Goal: Find specific fact: Find specific fact

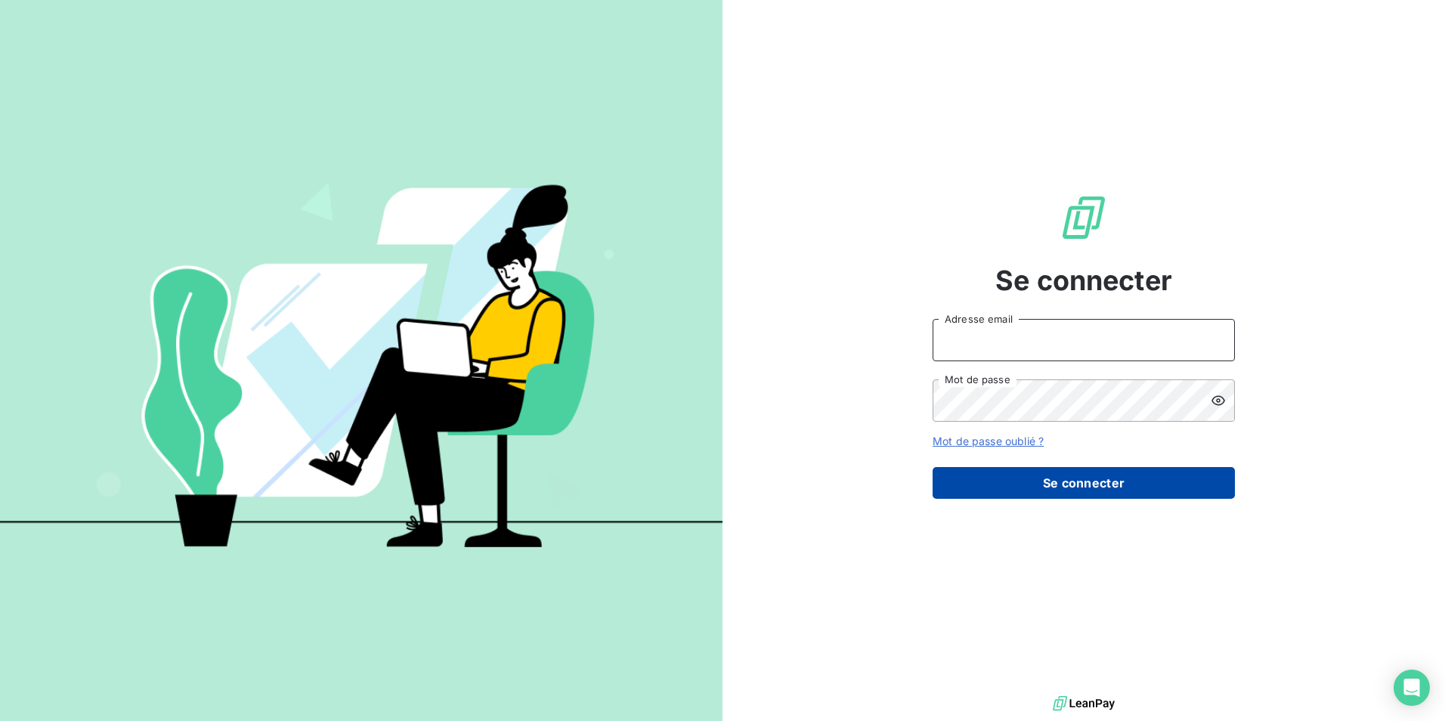
type input "natacha.procter@met.com"
click at [1042, 491] on button "Se connecter" at bounding box center [1084, 483] width 302 height 32
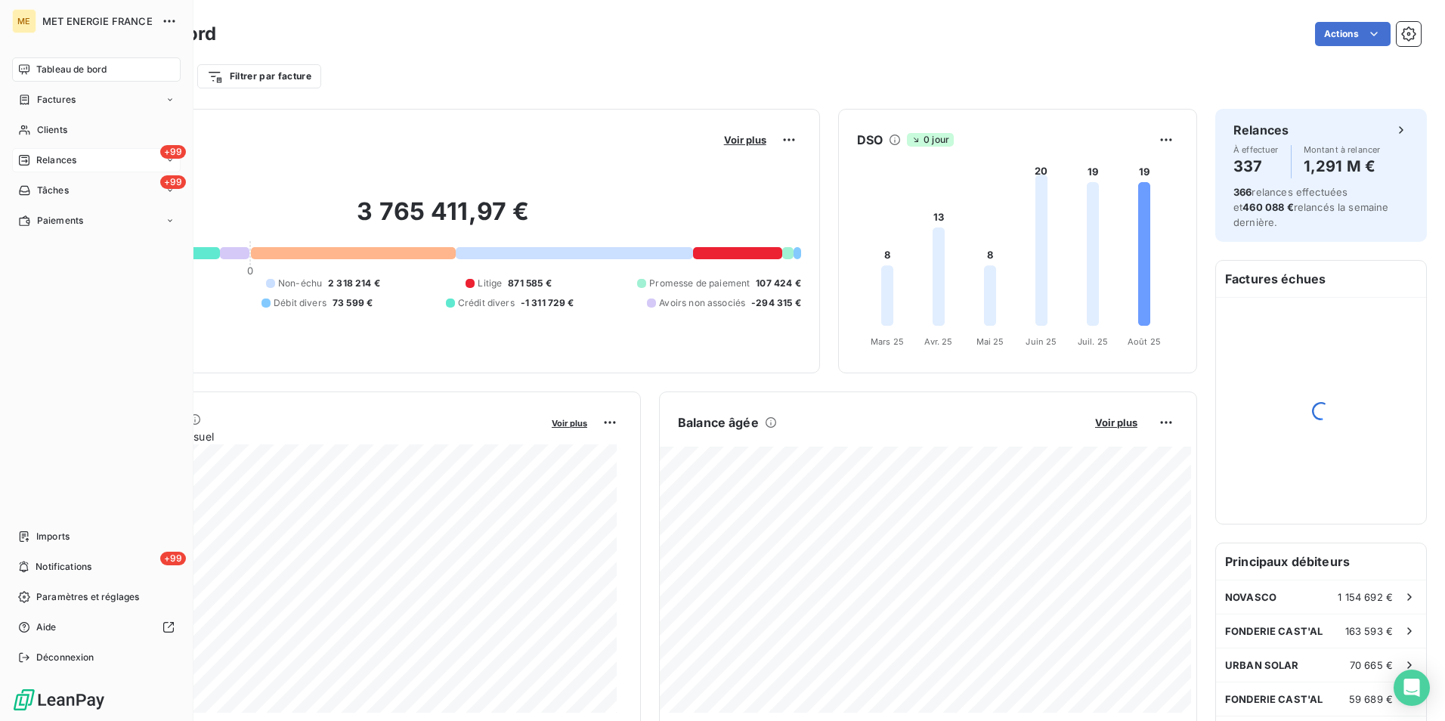
click at [52, 165] on span "Relances" at bounding box center [56, 160] width 40 height 14
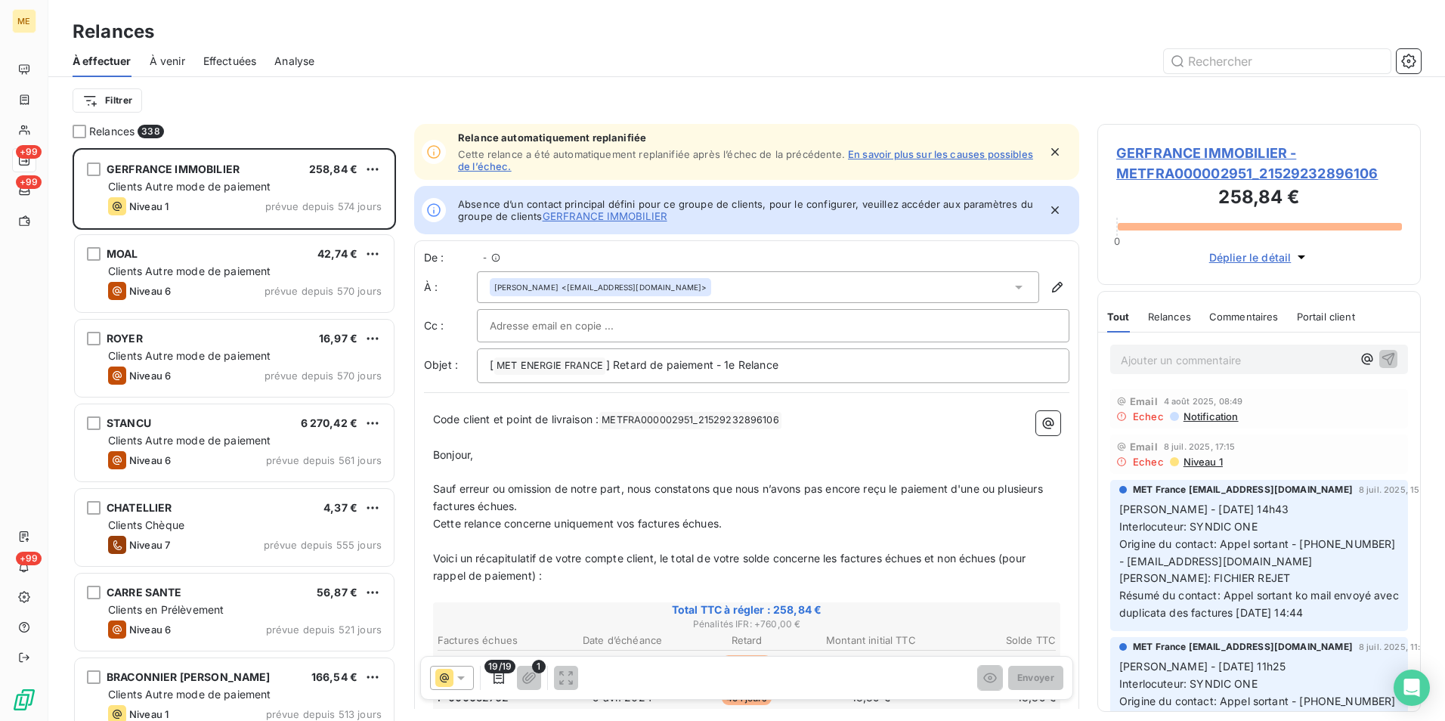
scroll to position [12, 12]
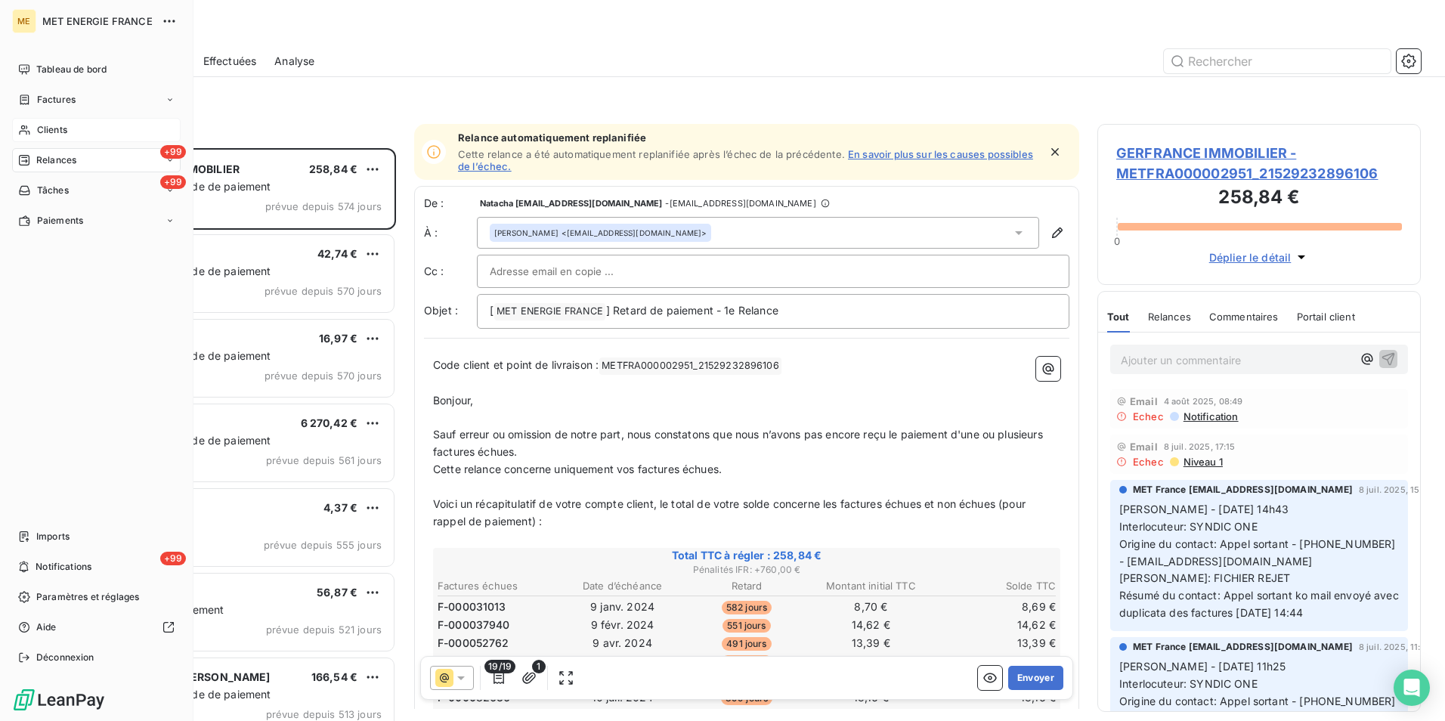
click at [63, 122] on div "Clients" at bounding box center [96, 130] width 169 height 24
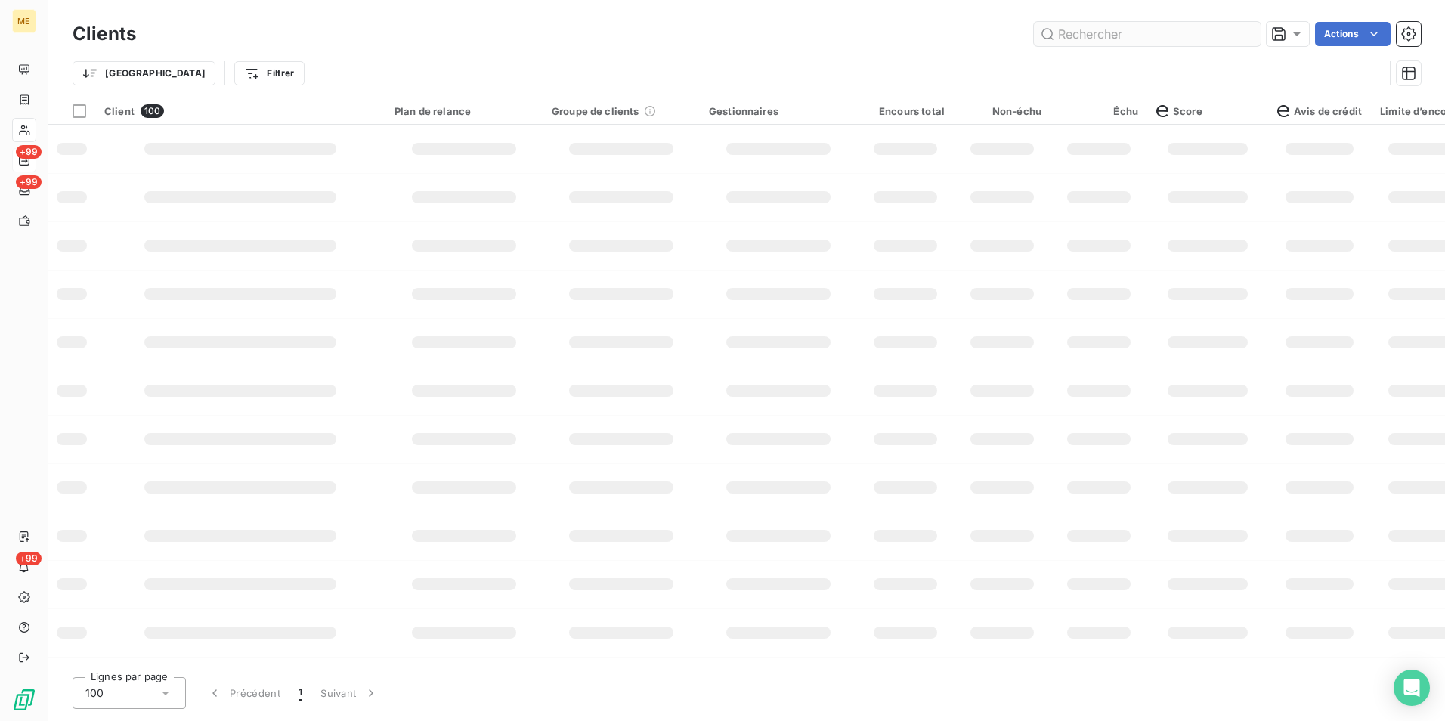
click at [1138, 32] on input "text" at bounding box center [1147, 34] width 227 height 24
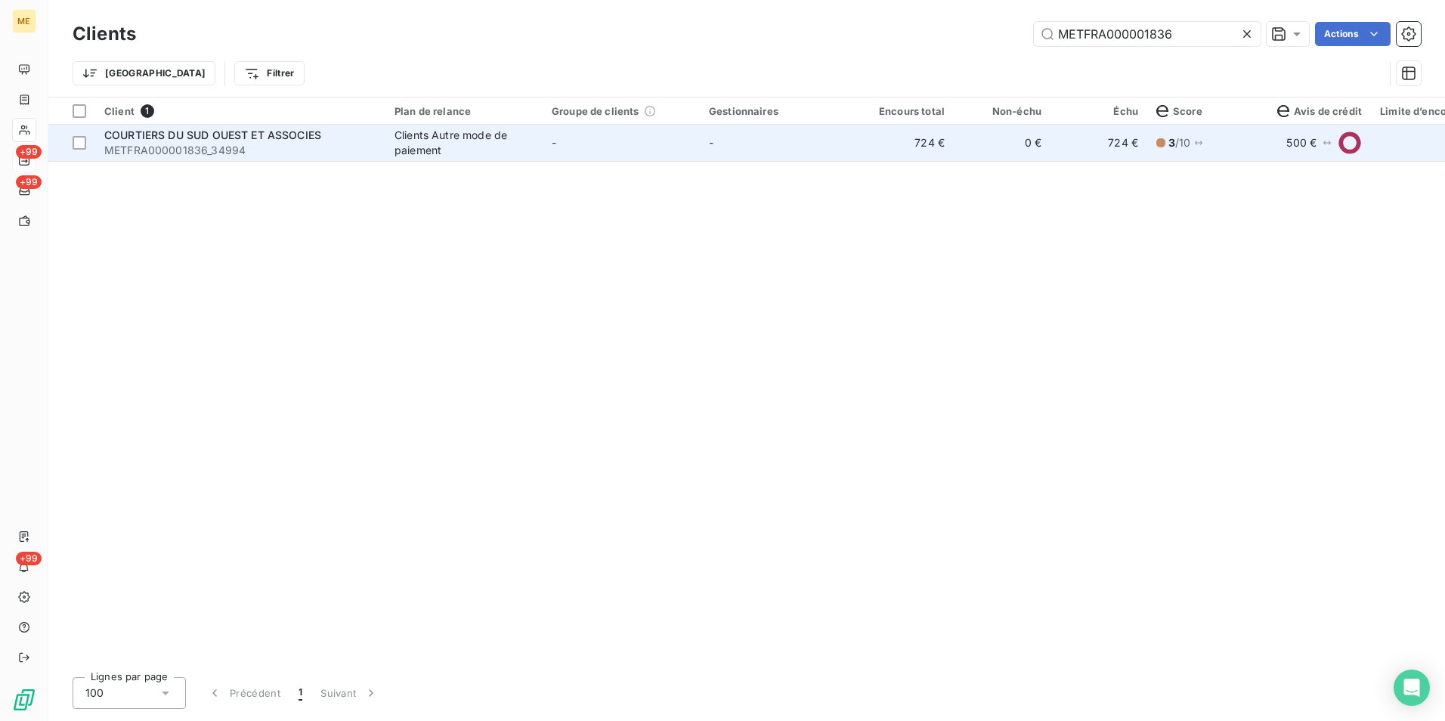
type input "METFRA000001836"
click at [556, 157] on td "-" at bounding box center [621, 143] width 157 height 36
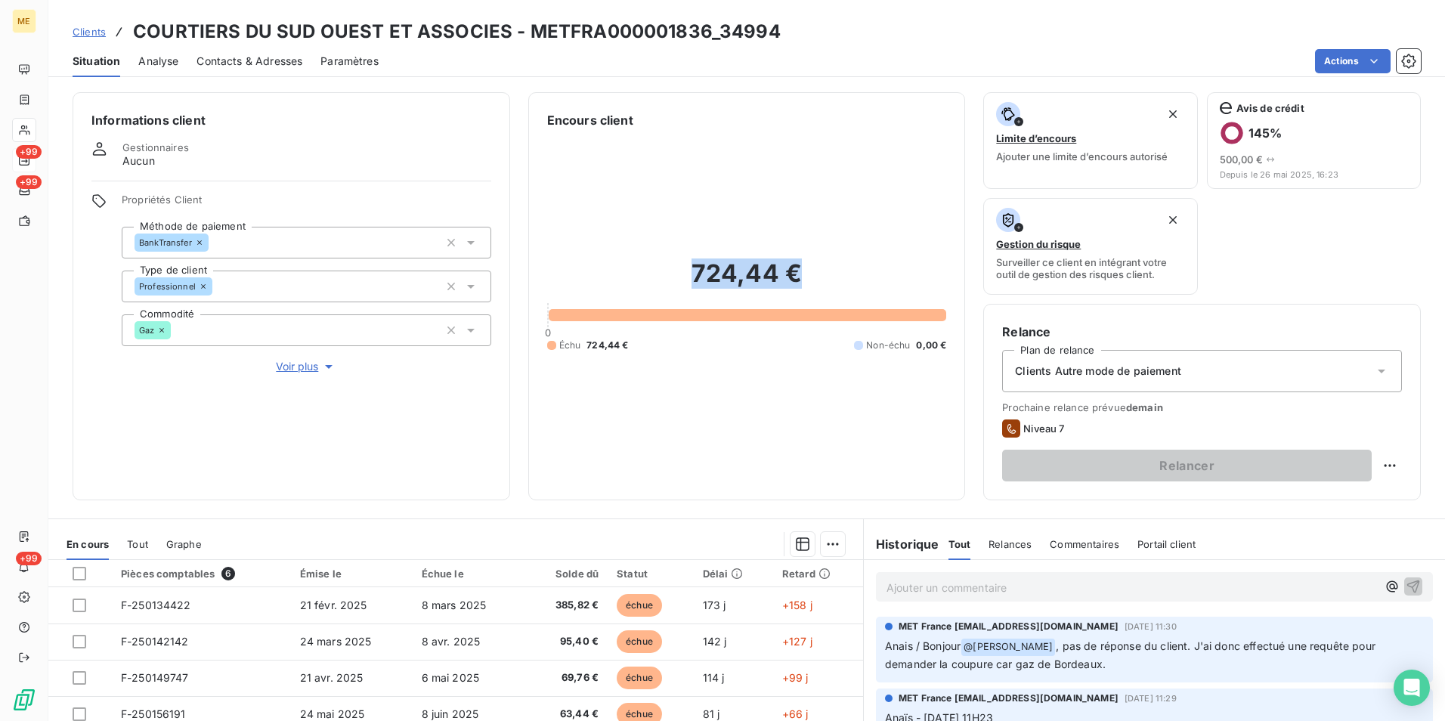
drag, startPoint x: 687, startPoint y: 270, endPoint x: 794, endPoint y: 274, distance: 107.4
click at [794, 274] on h2 "724,44 €" at bounding box center [747, 281] width 400 height 45
drag, startPoint x: 794, startPoint y: 274, endPoint x: 759, endPoint y: 275, distance: 35.6
copy h2 "724,44 €"
